Goal: Task Accomplishment & Management: Manage account settings

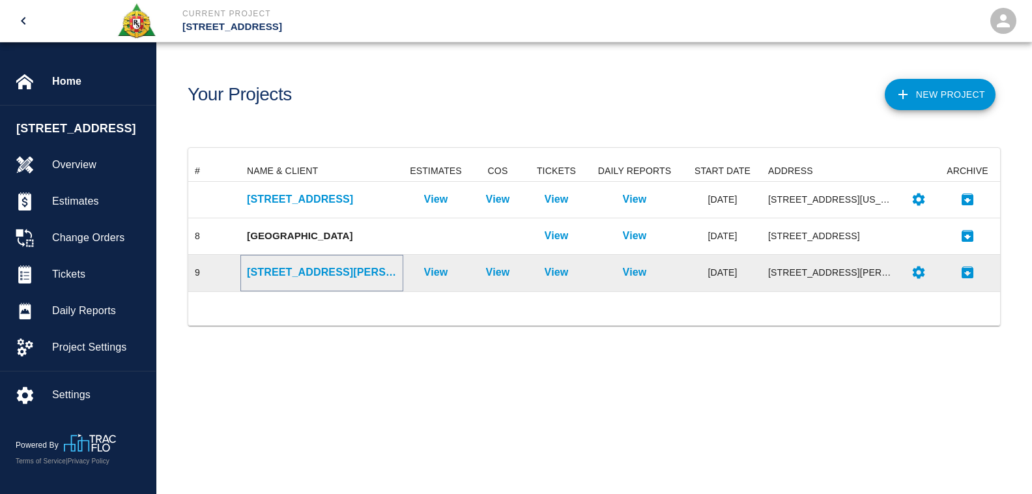
click at [297, 271] on p "[STREET_ADDRESS][PERSON_NAME]" at bounding box center [322, 273] width 150 height 16
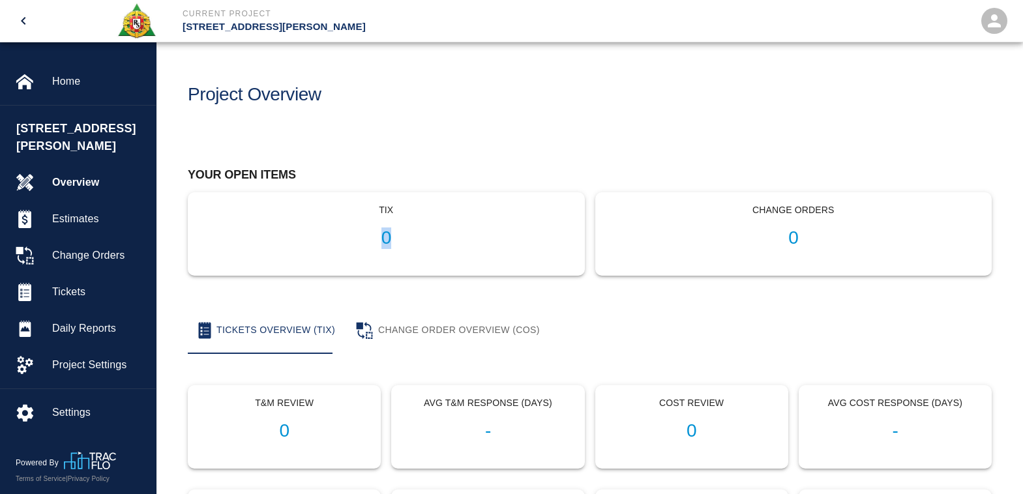
click at [297, 271] on div "tix 0" at bounding box center [386, 234] width 396 height 82
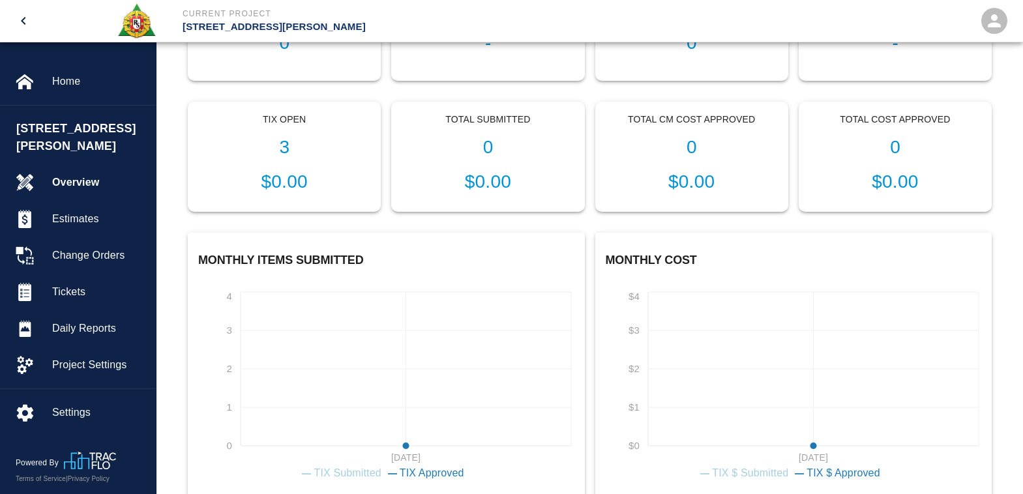
scroll to position [391, 0]
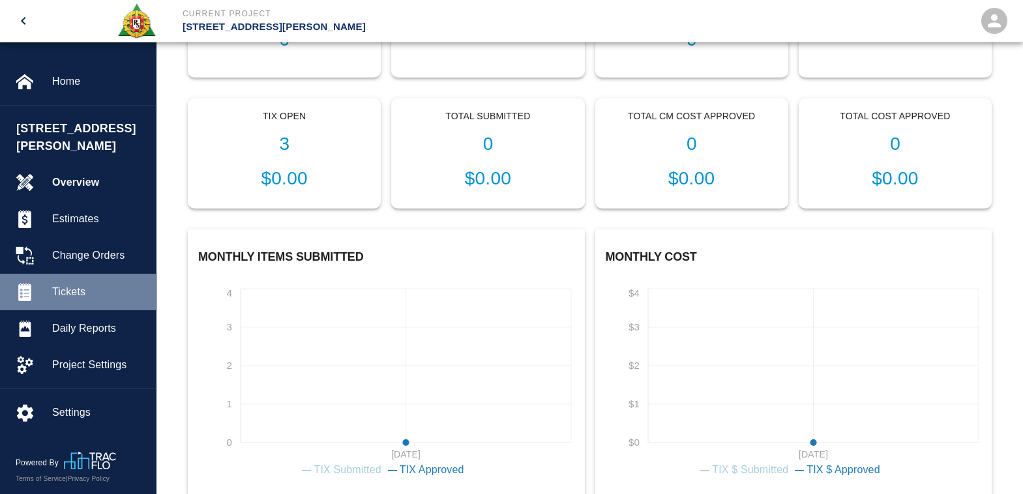
click at [82, 284] on span "Tickets" at bounding box center [98, 292] width 93 height 16
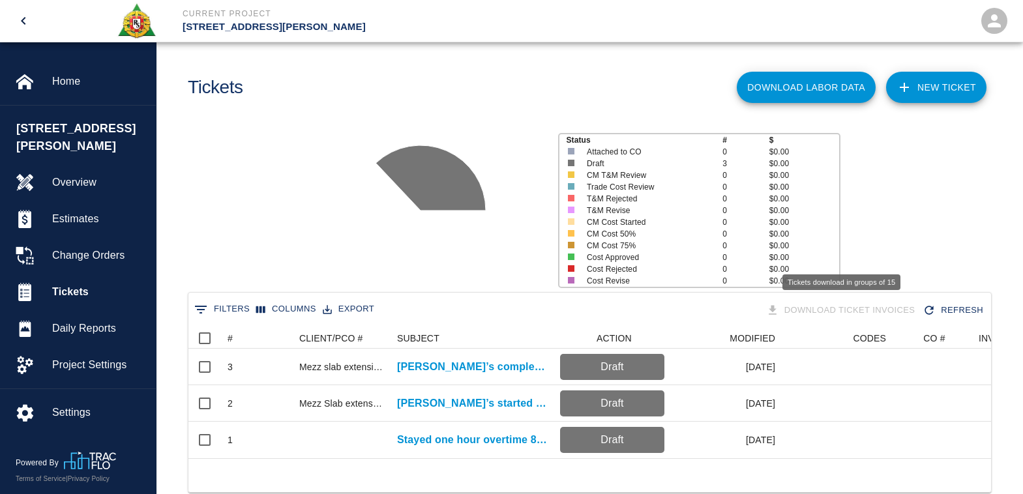
scroll to position [47, 0]
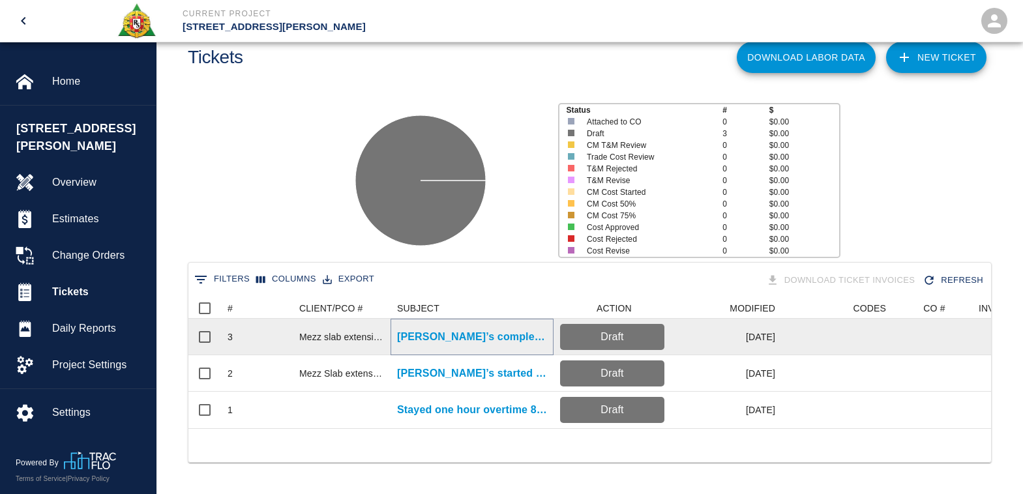
click at [515, 329] on p "[PERSON_NAME]’s completed drilling and epoxying wall dowels ." at bounding box center [472, 337] width 150 height 16
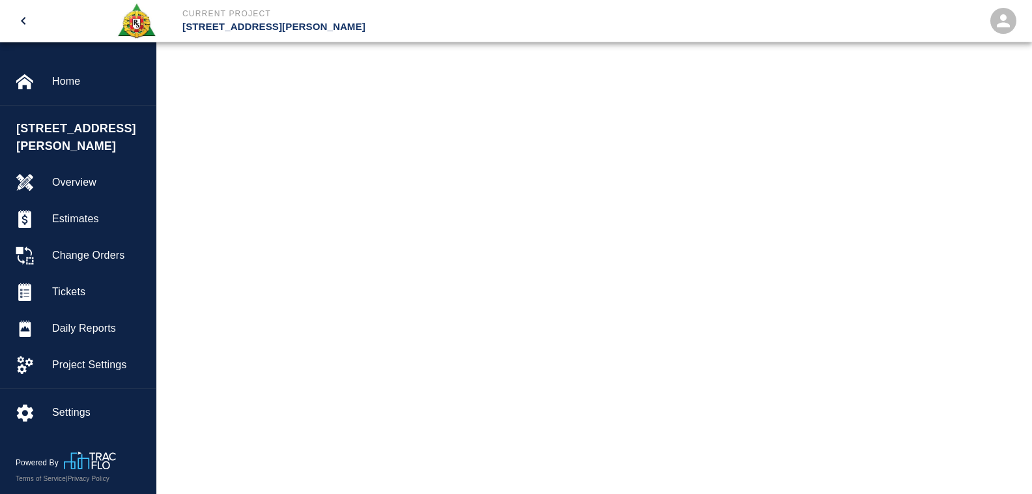
click at [515, 325] on main at bounding box center [594, 247] width 876 height 494
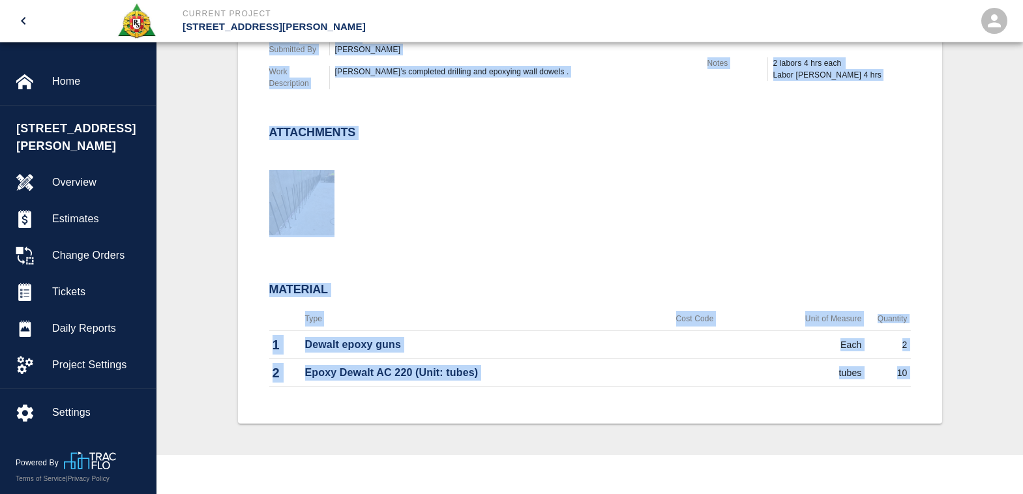
scroll to position [437, 0]
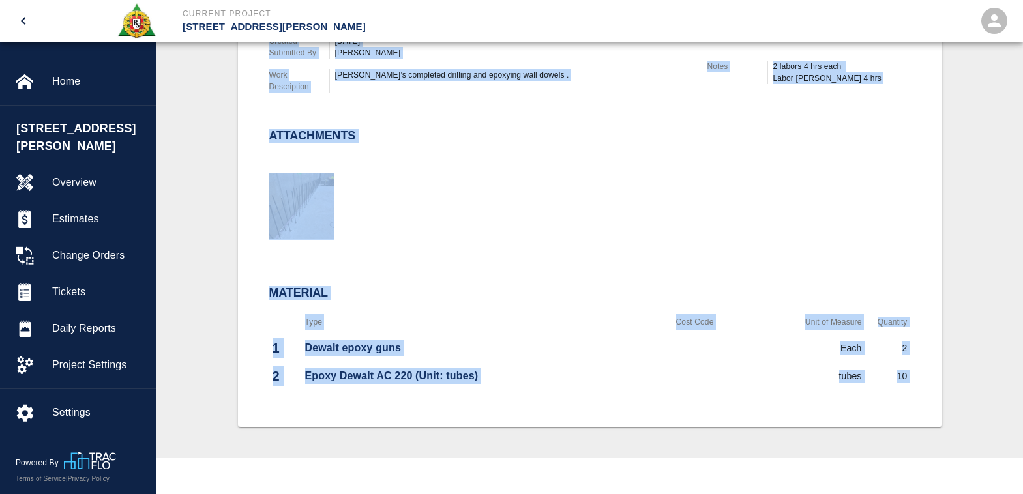
click at [740, 246] on div "#3 Client/PCO# #Mezz slab extension and additional wall Subject [PERSON_NAME]’s…" at bounding box center [589, 152] width 641 height 487
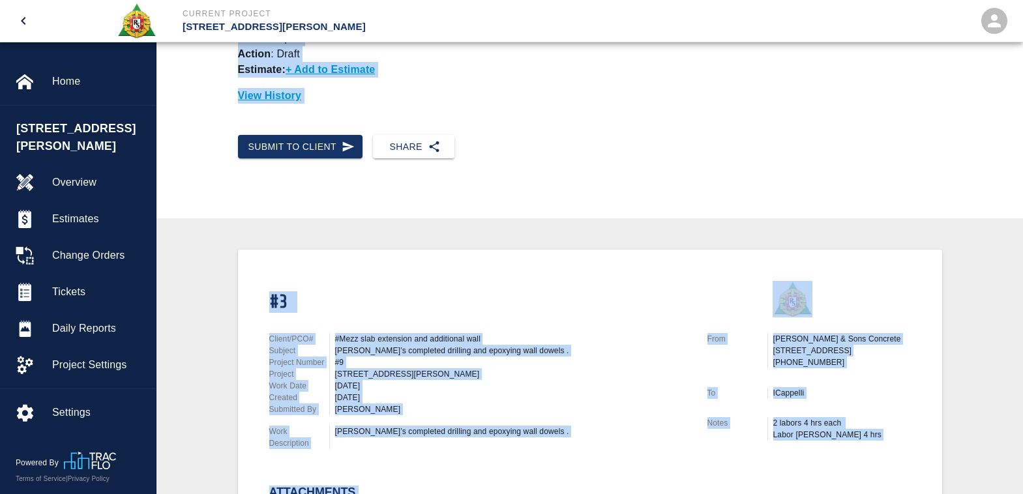
scroll to position [326, 0]
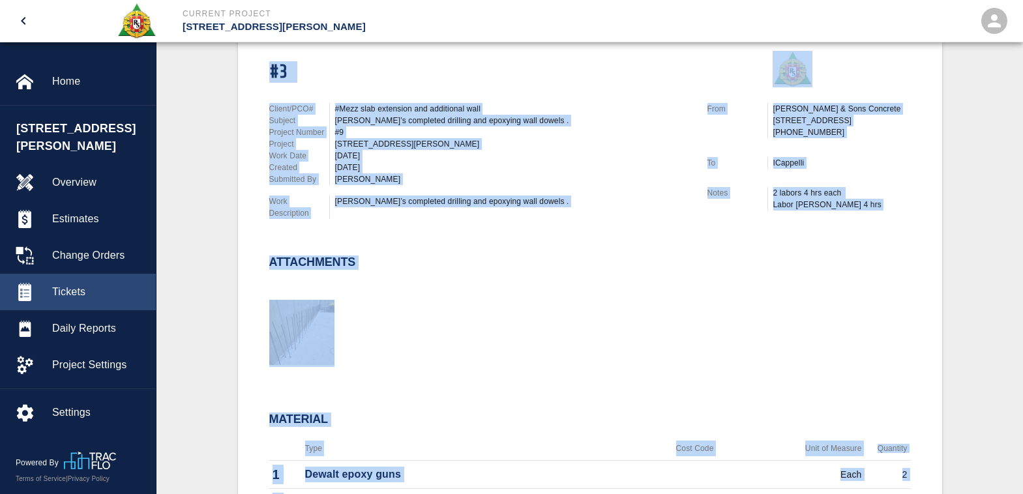
click at [70, 284] on span "Tickets" at bounding box center [98, 292] width 93 height 16
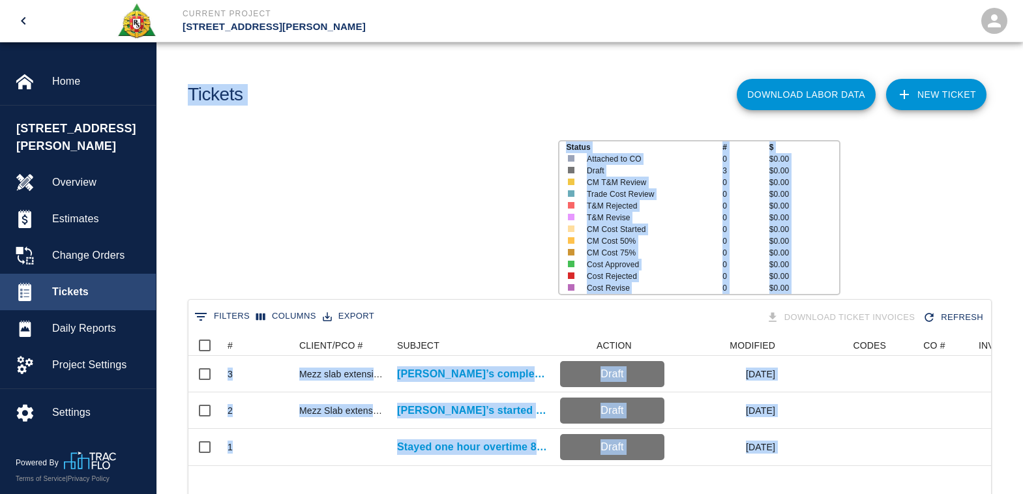
scroll to position [130, 793]
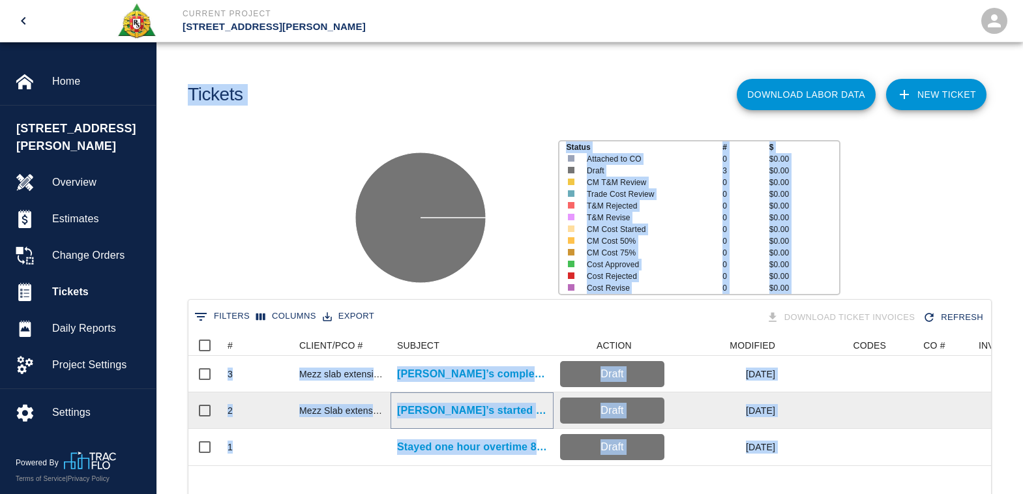
click at [458, 405] on p "[PERSON_NAME]’s started drilling dowels for added wall and and slab..." at bounding box center [472, 411] width 150 height 16
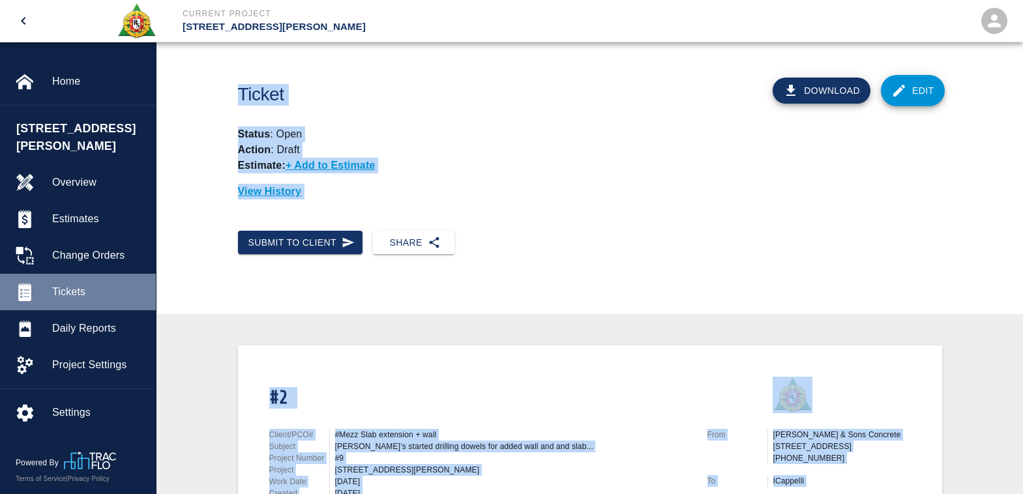
click at [81, 284] on span "Tickets" at bounding box center [98, 292] width 93 height 16
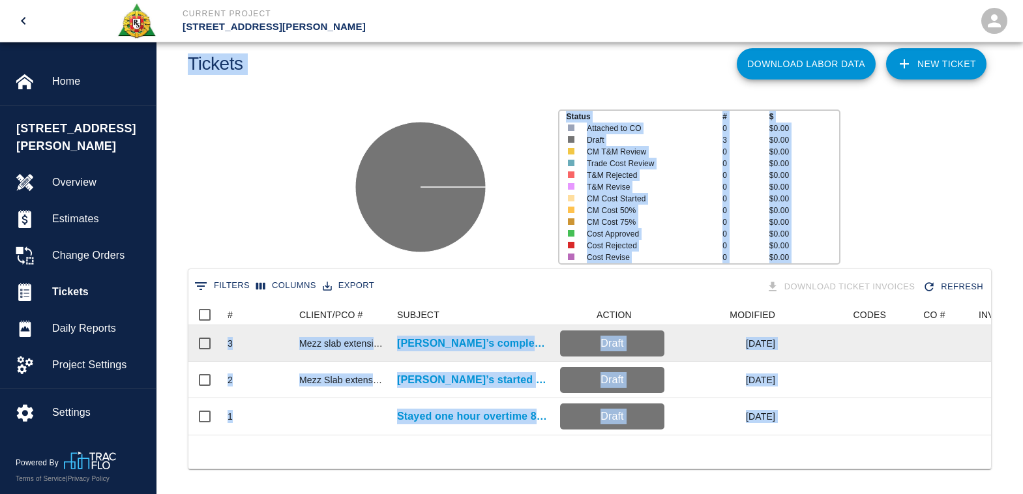
scroll to position [47, 0]
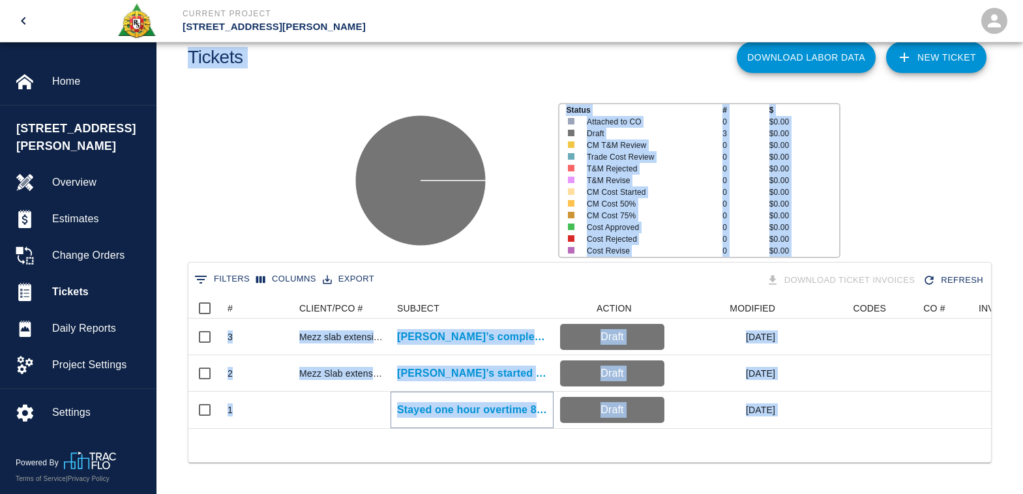
click at [457, 402] on p "Stayed one hour overtime 8/11-8/13 3:30 PM to 4:30 PM [PERSON_NAME] the..." at bounding box center [472, 410] width 150 height 16
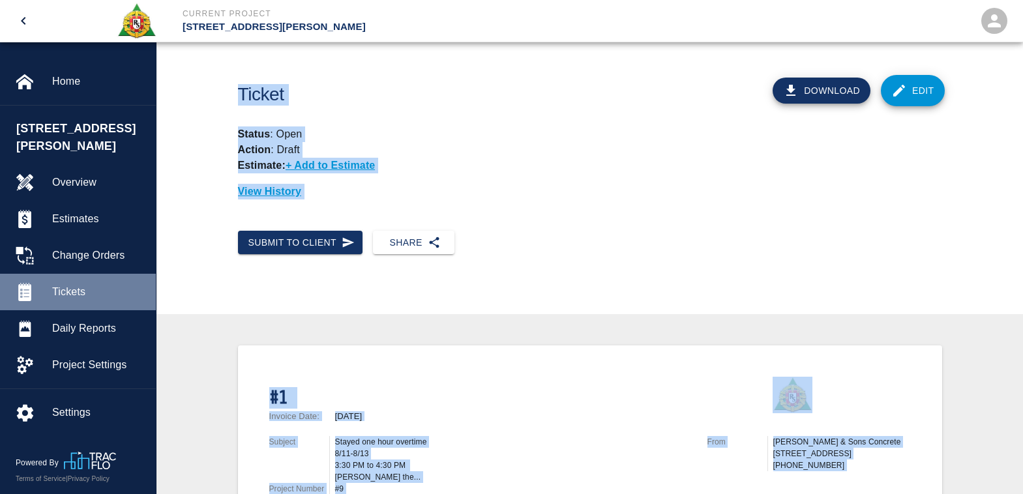
click at [68, 284] on span "Tickets" at bounding box center [98, 292] width 93 height 16
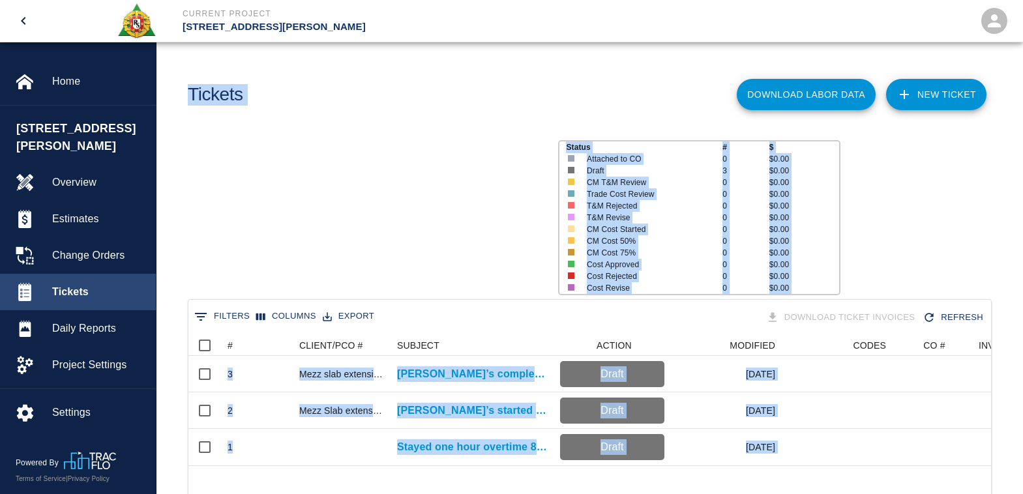
scroll to position [130, 793]
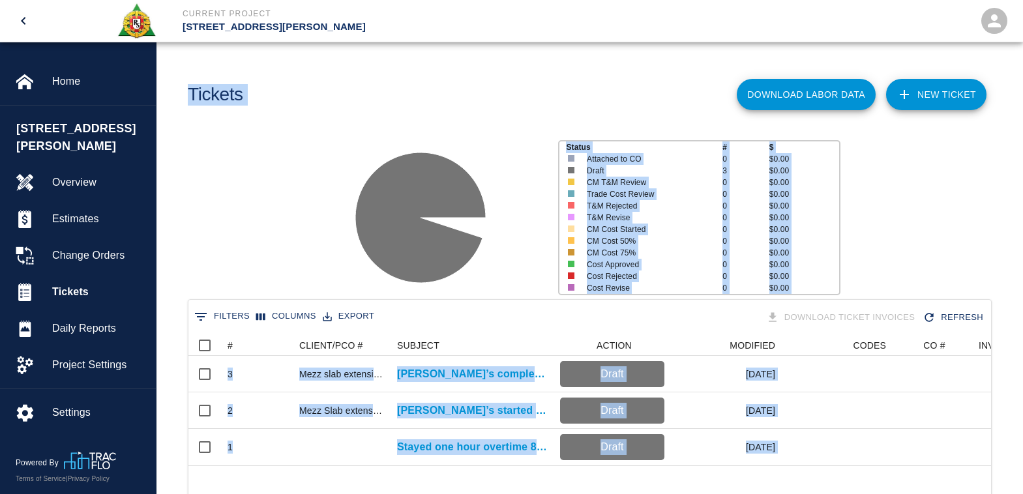
click at [960, 94] on link "NEW TICKET" at bounding box center [936, 94] width 100 height 31
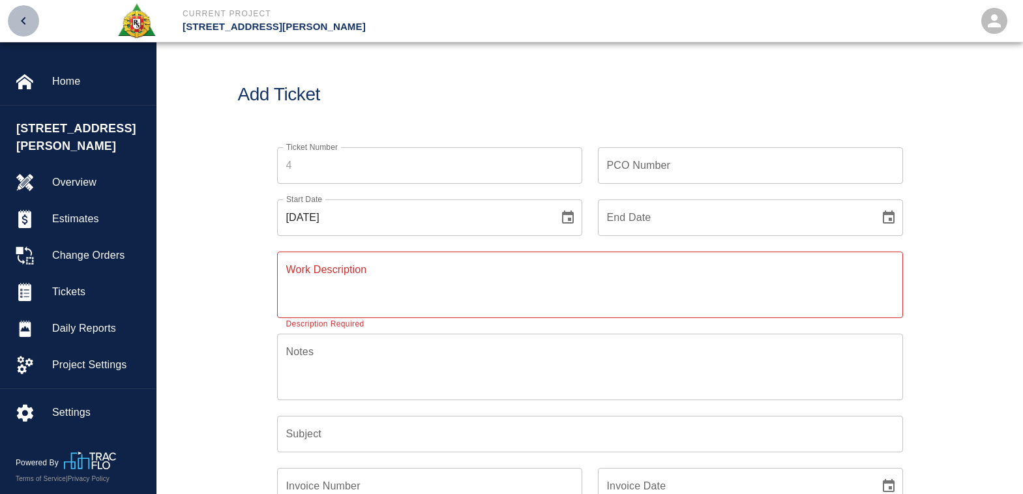
click at [27, 19] on icon "open drawer" at bounding box center [24, 21] width 16 height 16
